Goal: Task Accomplishment & Management: Manage account settings

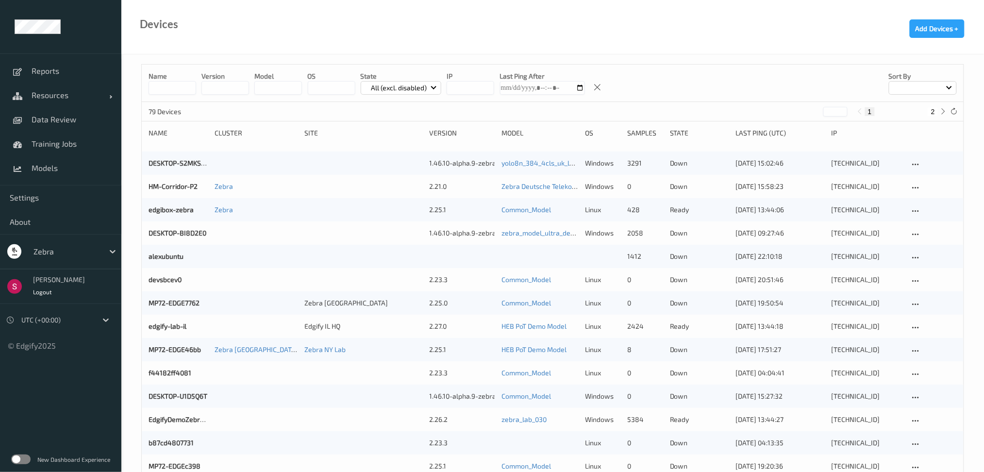
click at [98, 251] on div at bounding box center [66, 252] width 66 height 12
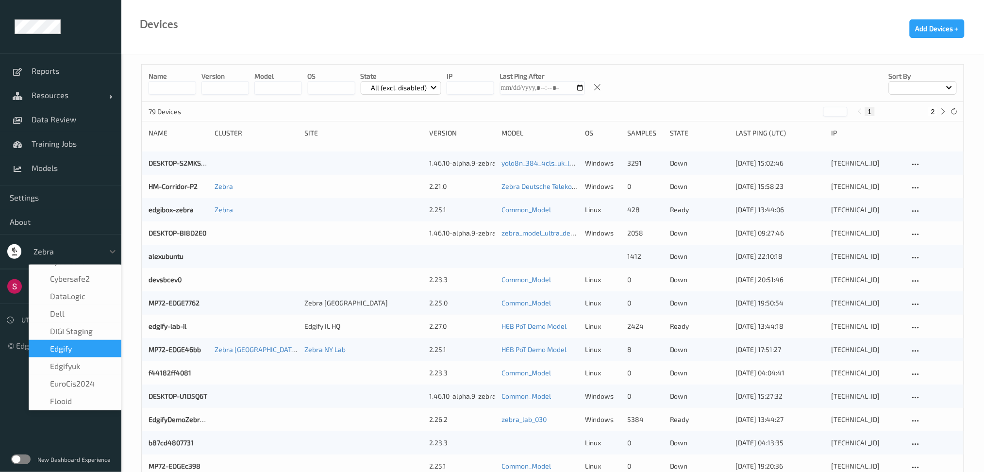
scroll to position [121, 0]
click at [81, 343] on div "edgify" at bounding box center [74, 348] width 81 height 10
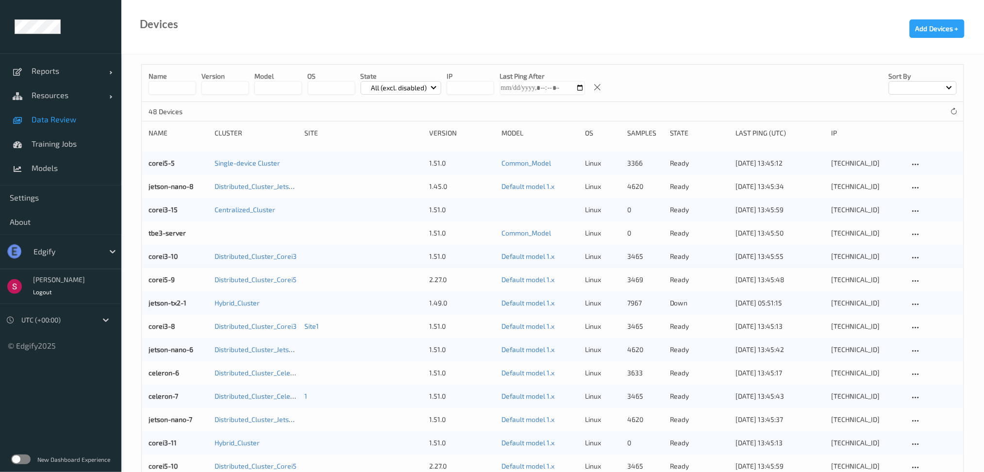
click at [67, 117] on span "Data Review" at bounding box center [72, 120] width 80 height 10
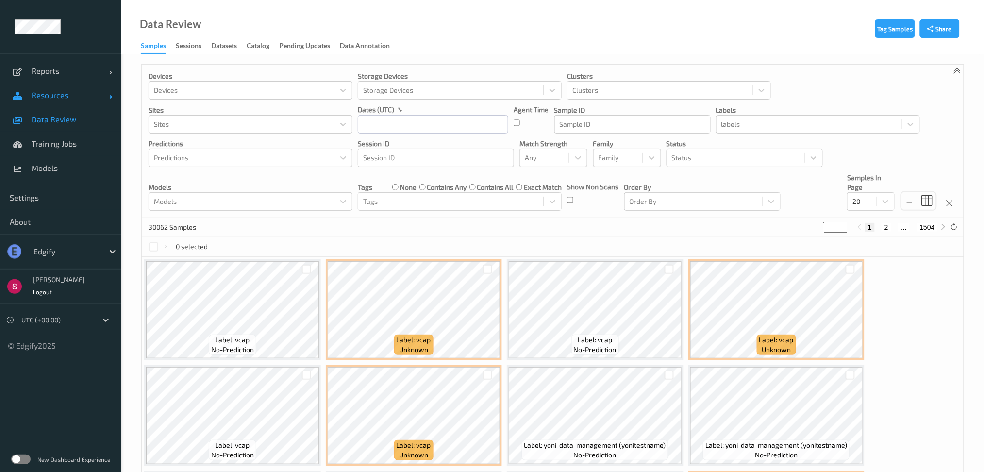
click at [72, 94] on span "Resources" at bounding box center [71, 95] width 78 height 10
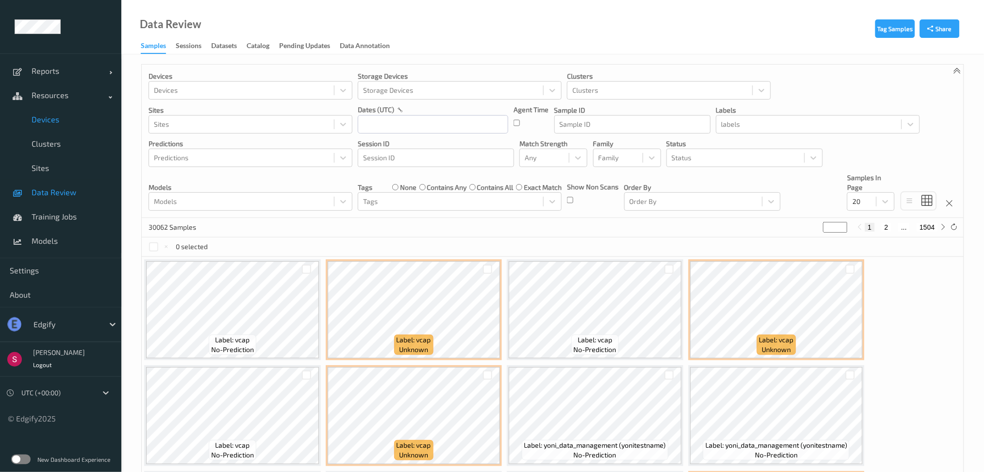
click at [61, 118] on span "Devices" at bounding box center [72, 120] width 80 height 10
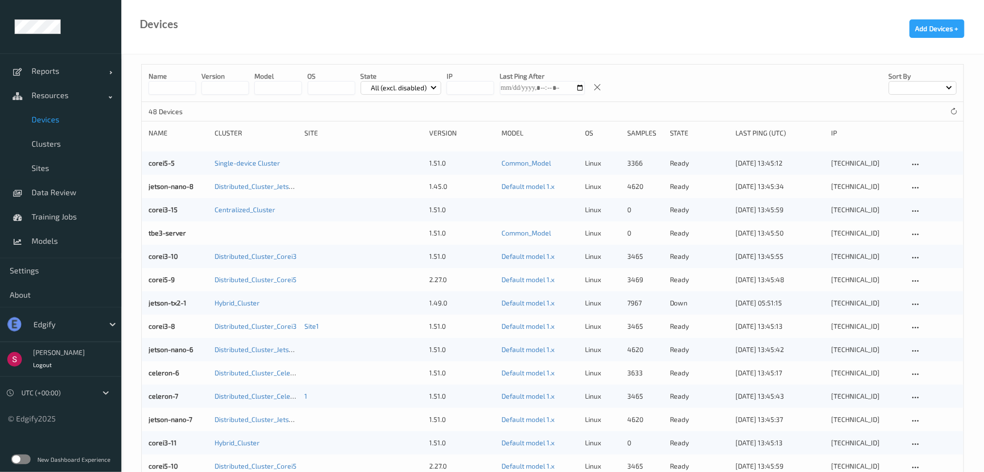
click at [231, 84] on input "string" at bounding box center [225, 88] width 48 height 14
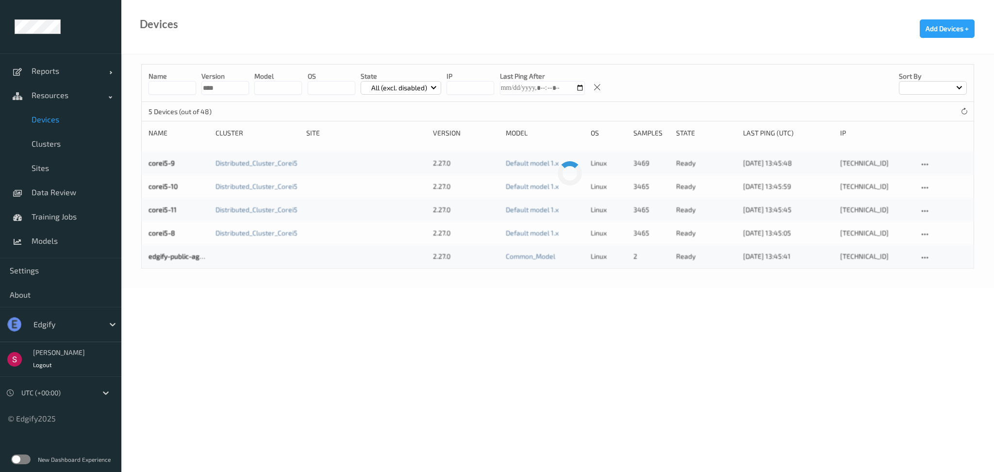
type input "****"
click at [184, 259] on link "edgify-public-agent" at bounding box center [179, 256] width 61 height 8
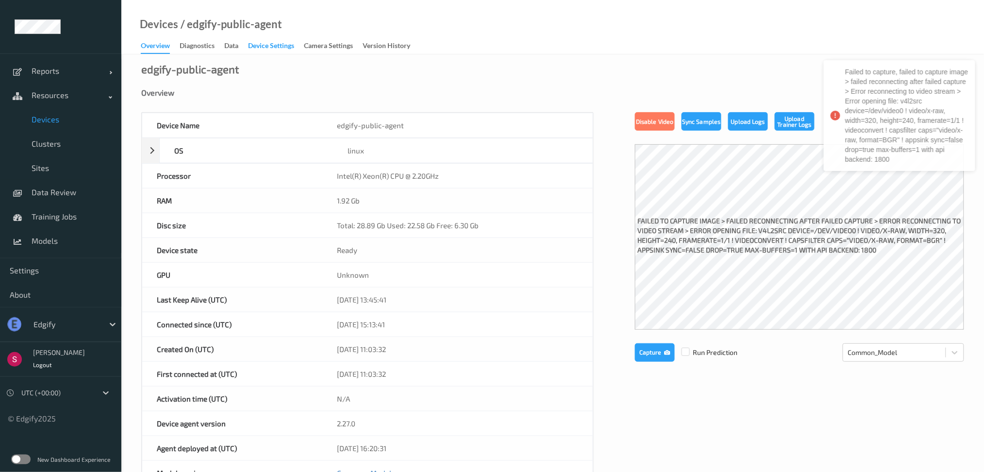
click at [274, 53] on div "Device Settings" at bounding box center [271, 47] width 46 height 12
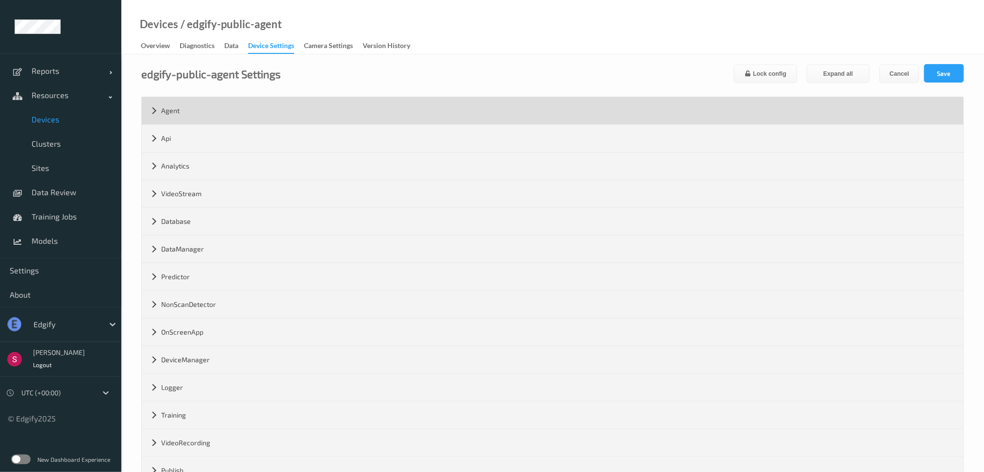
click at [153, 113] on div "Agent" at bounding box center [553, 110] width 822 height 27
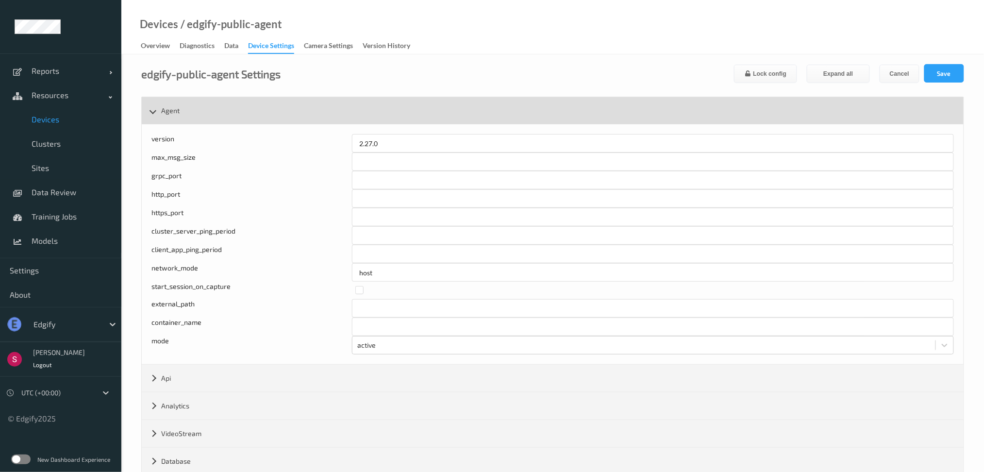
click at [174, 101] on div "Agent" at bounding box center [553, 110] width 822 height 27
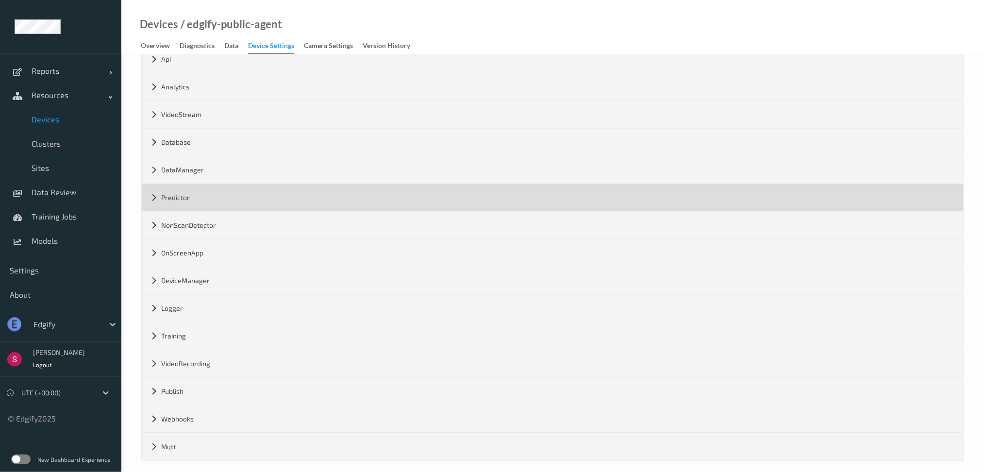
scroll to position [88, 0]
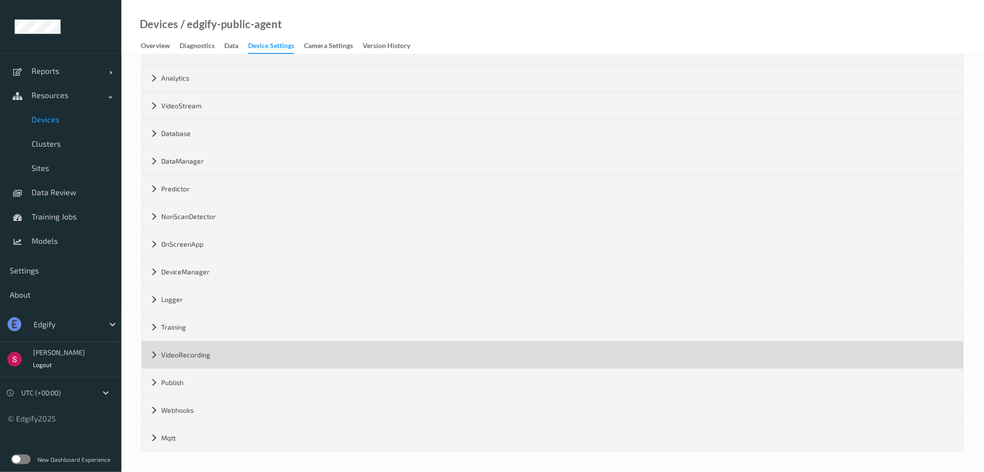
click at [200, 360] on div "VideoRecording" at bounding box center [553, 354] width 822 height 27
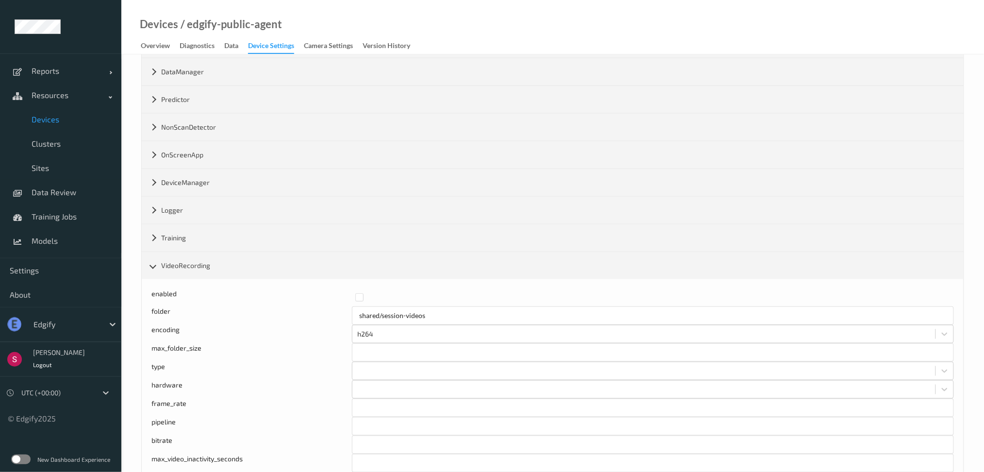
scroll to position [176, 0]
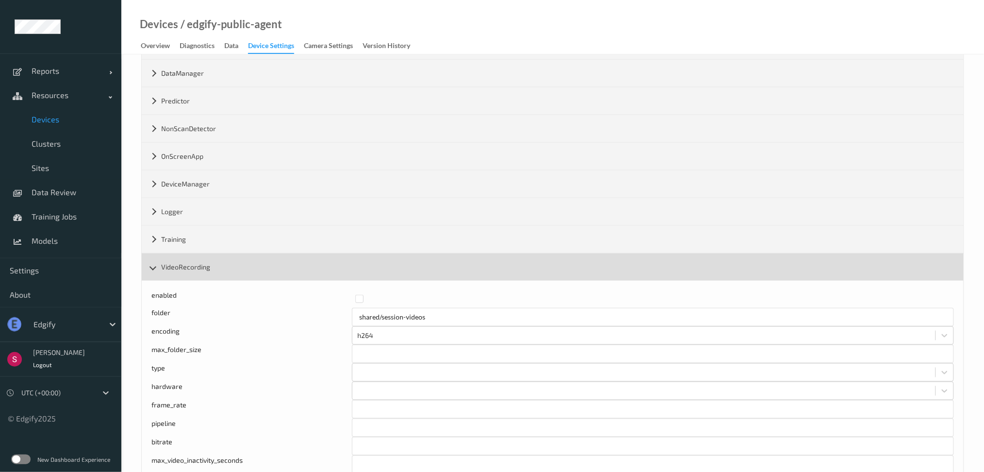
click at [300, 273] on div "VideoRecording" at bounding box center [553, 266] width 822 height 27
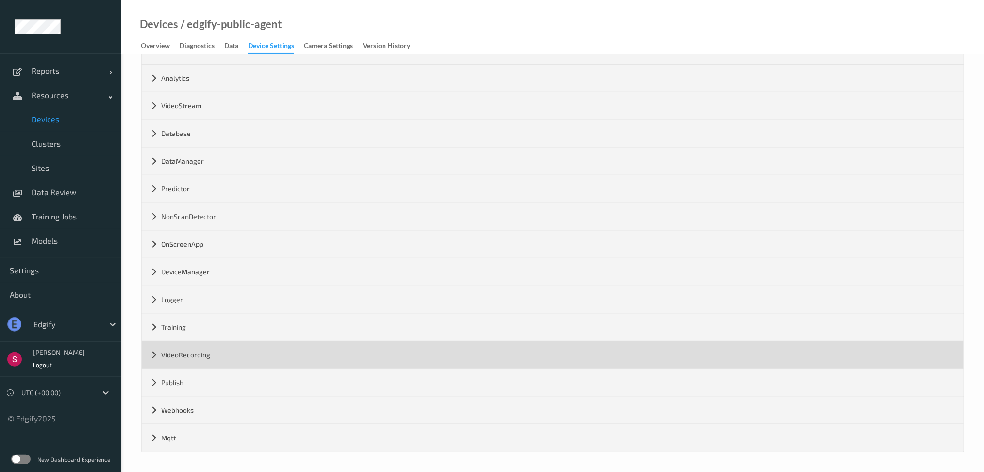
scroll to position [88, 0]
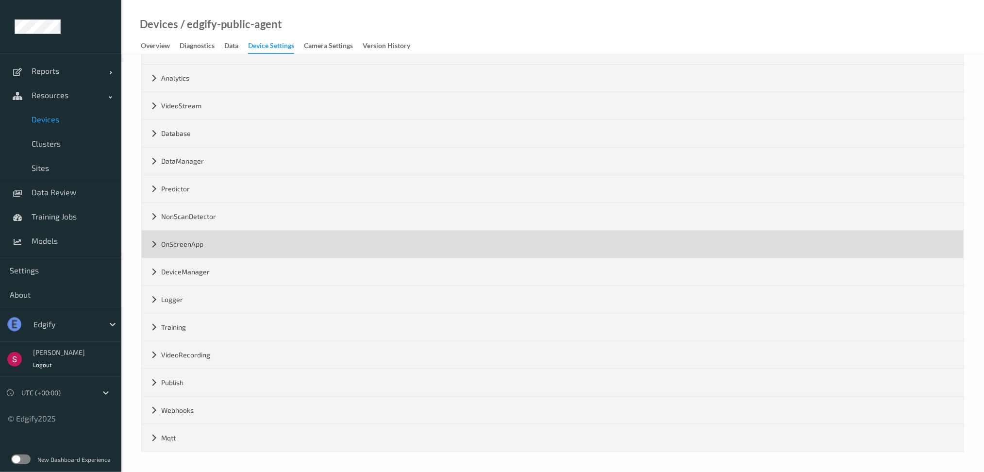
click at [283, 247] on div "OnScreenApp" at bounding box center [553, 244] width 822 height 27
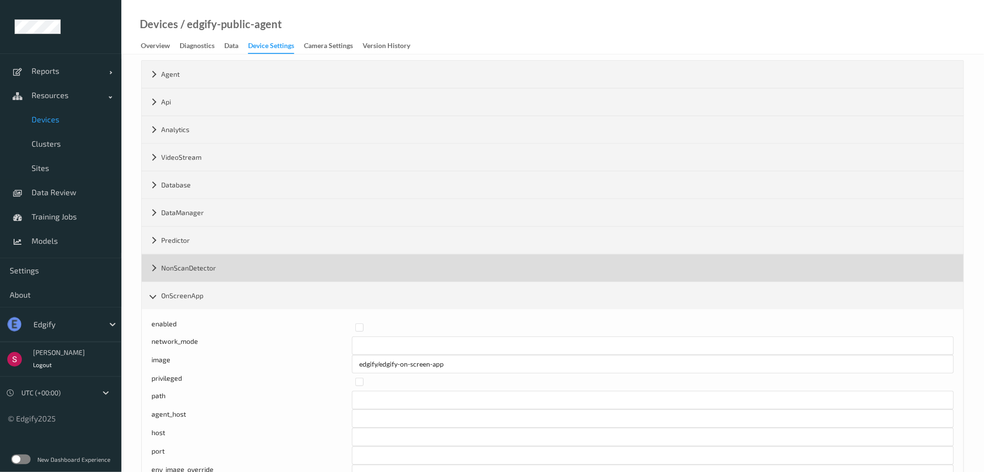
scroll to position [36, 0]
click at [251, 260] on div "NonScanDetector" at bounding box center [553, 268] width 822 height 27
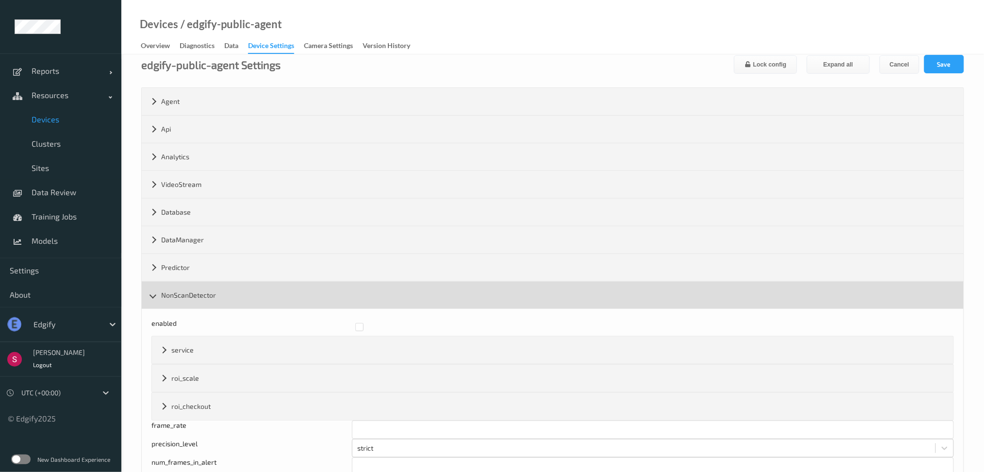
scroll to position [6, 0]
click at [251, 260] on div "Predictor" at bounding box center [553, 270] width 822 height 27
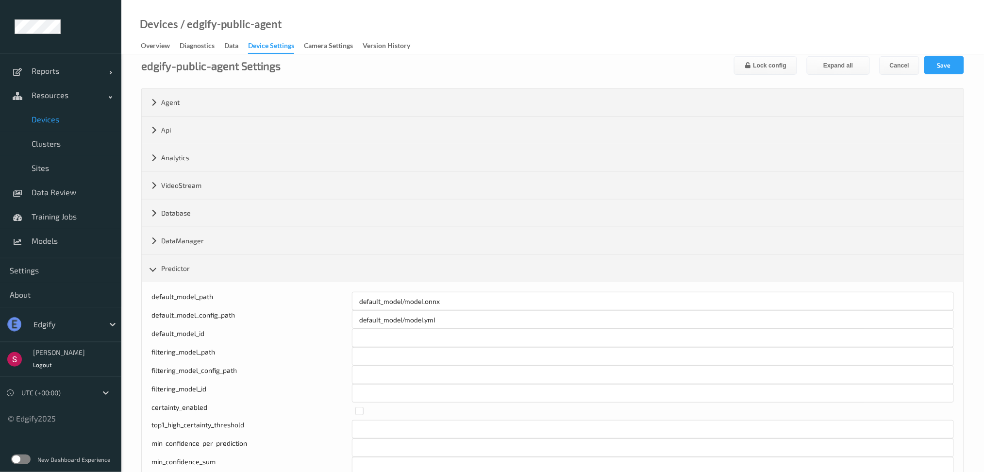
scroll to position [0, 0]
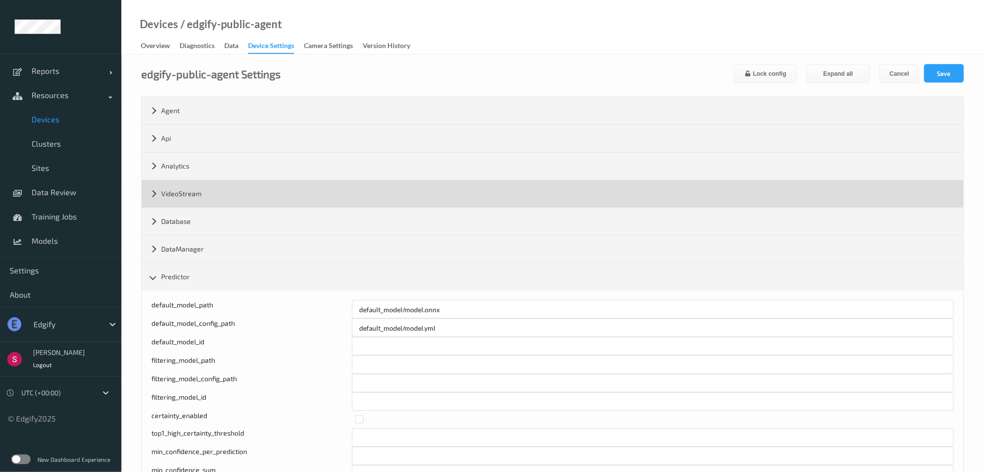
click at [245, 198] on div "VideoStream" at bounding box center [553, 193] width 822 height 27
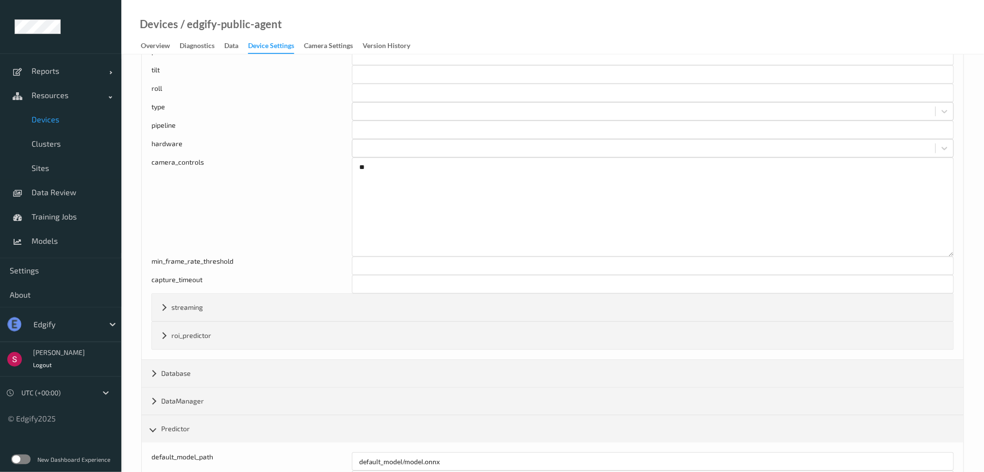
scroll to position [779, 0]
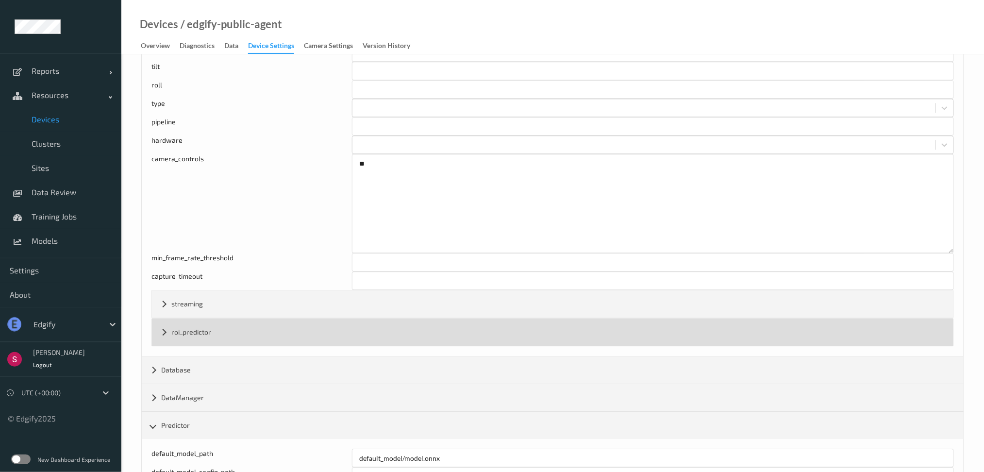
click at [237, 341] on div "roi_predictor" at bounding box center [552, 331] width 801 height 27
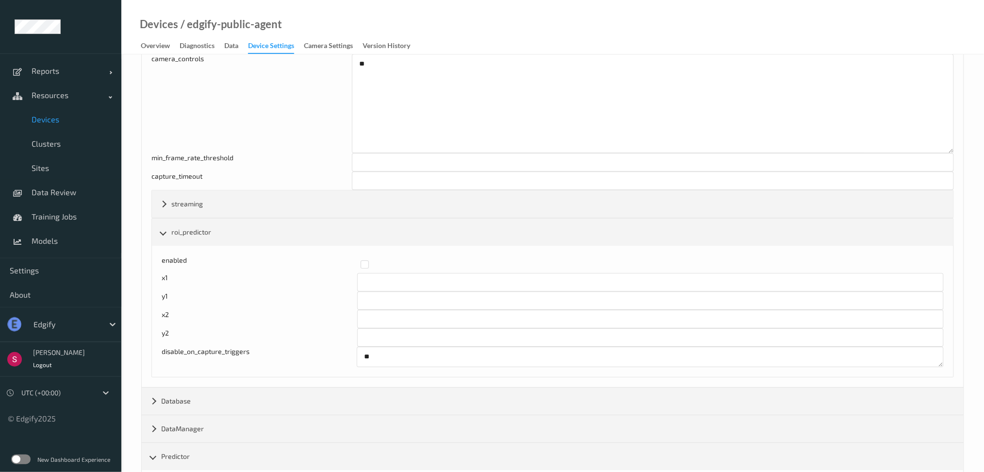
scroll to position [882, 0]
click at [431, 362] on textarea "**" at bounding box center [650, 353] width 587 height 20
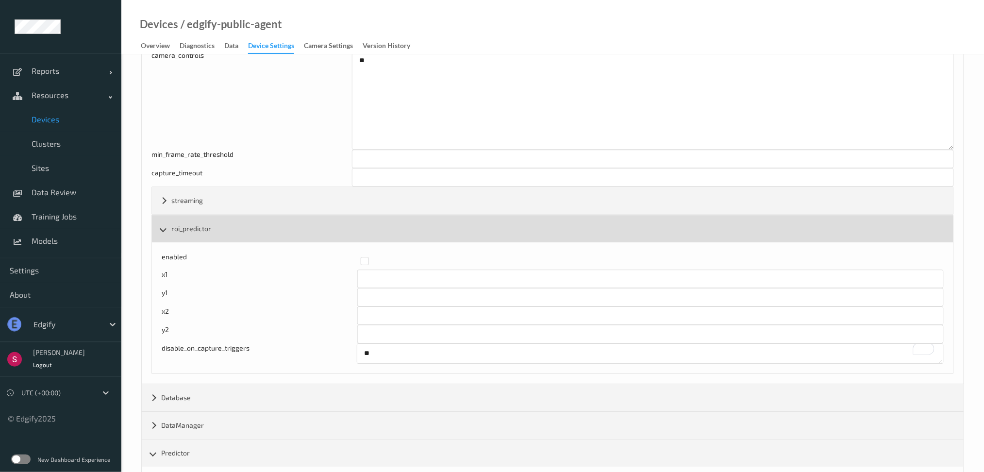
click at [264, 227] on div "roi_predictor" at bounding box center [552, 228] width 801 height 27
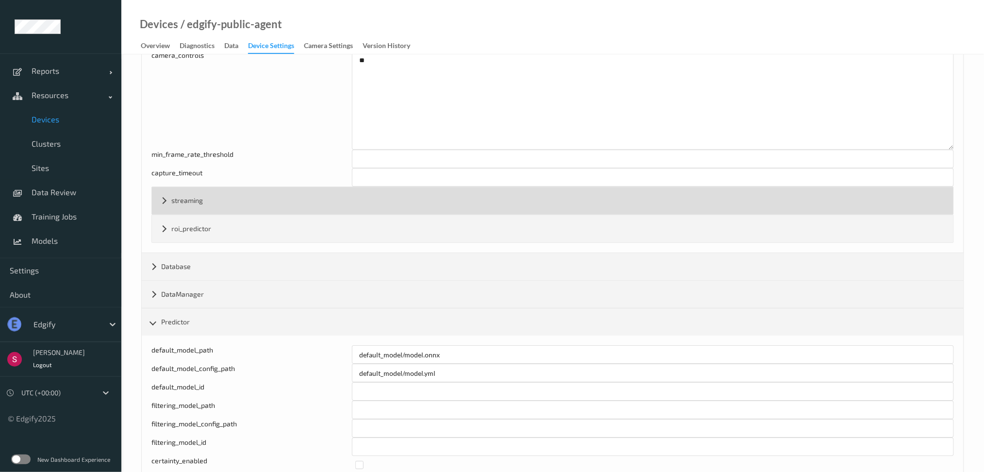
click at [234, 200] on div "streaming" at bounding box center [552, 200] width 801 height 27
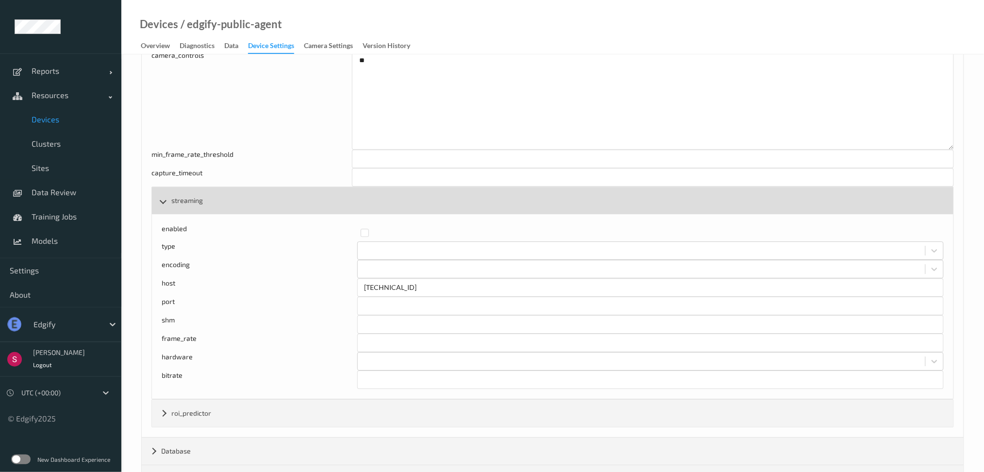
click at [234, 200] on div "streaming" at bounding box center [552, 200] width 801 height 27
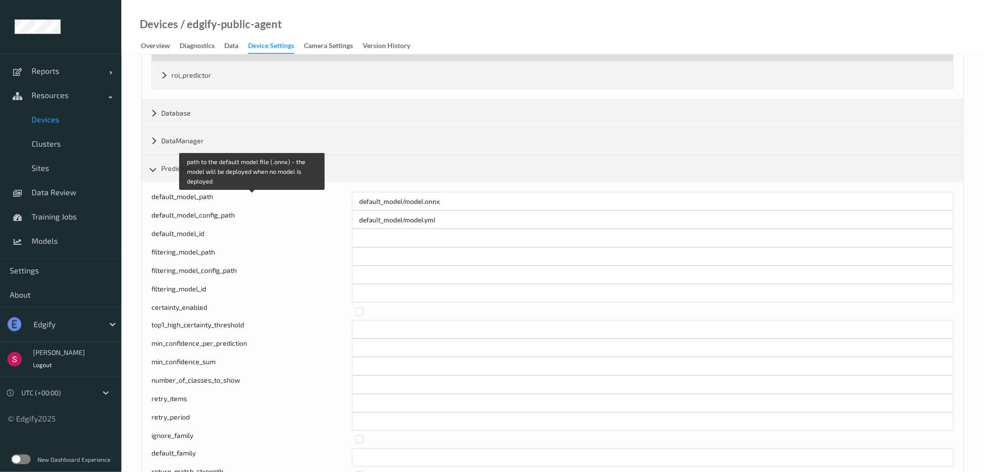
scroll to position [1037, 0]
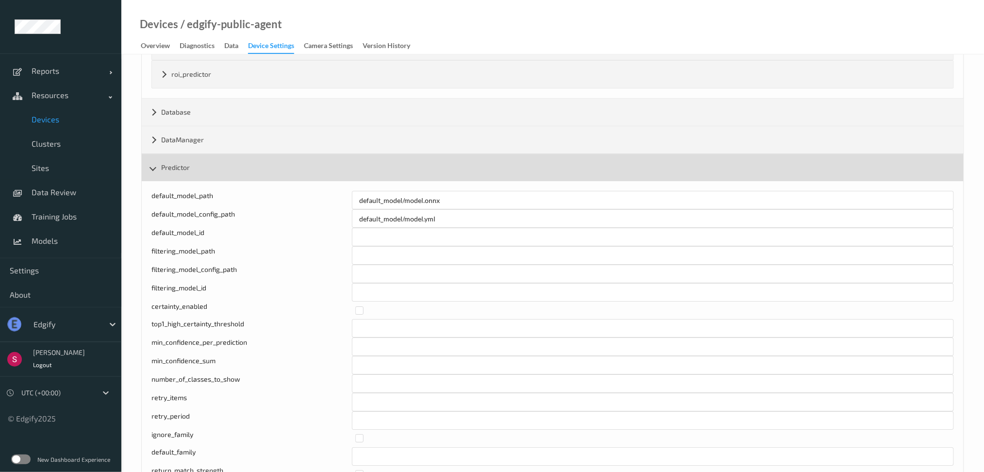
click at [272, 180] on div "Predictor" at bounding box center [553, 167] width 822 height 27
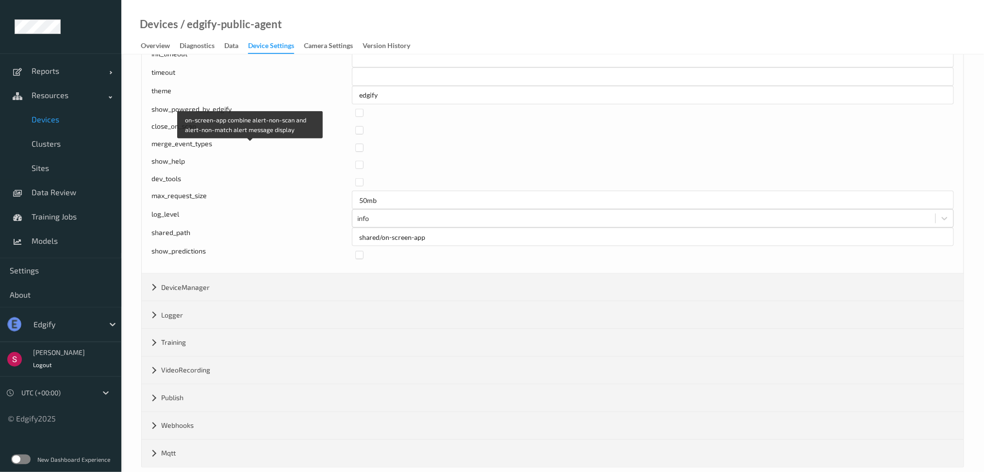
scroll to position [1702, 0]
